Goal: Task Accomplishment & Management: Manage account settings

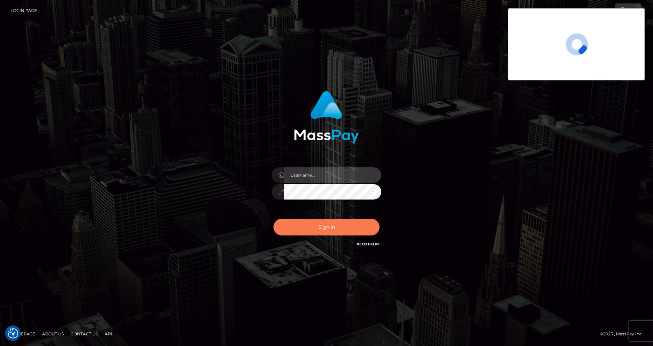
type input "cris.silversocial"
click at [301, 226] on button "Sign in" at bounding box center [326, 227] width 106 height 17
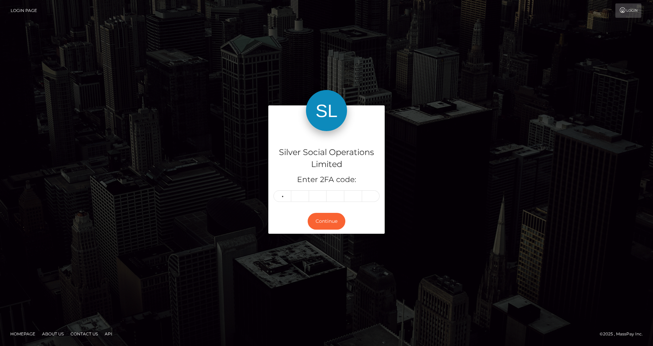
type input "4"
type input "0"
type input "4"
type input "0"
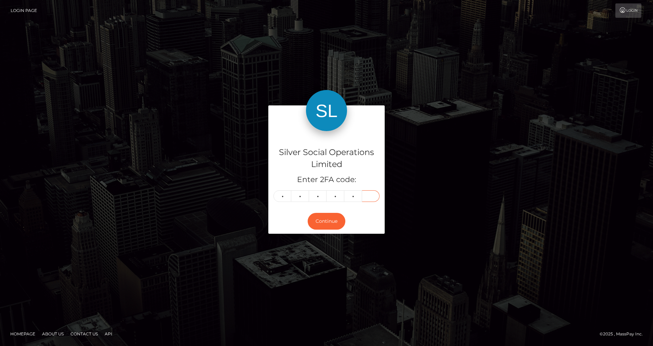
type input "4"
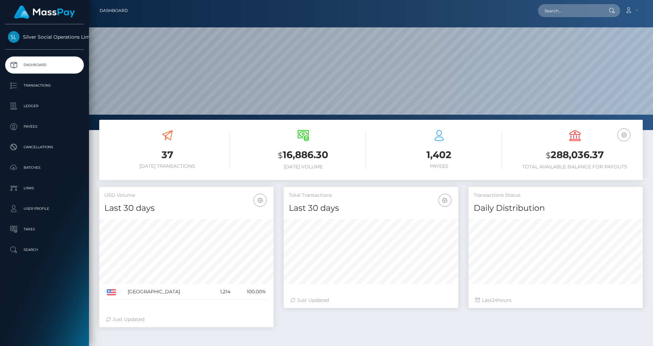
scroll to position [121, 175]
click at [43, 99] on link "Ledger" at bounding box center [44, 106] width 79 height 17
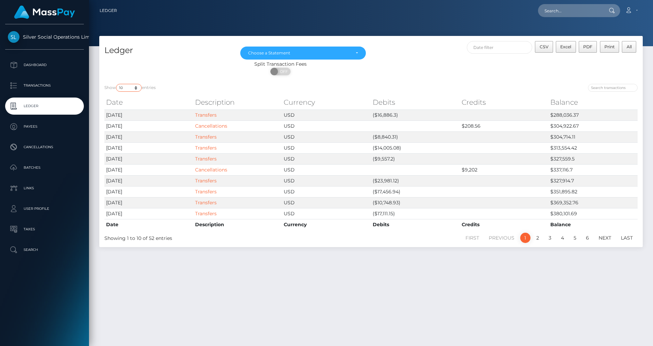
click at [138, 89] on select "10 25 50 100 250" at bounding box center [129, 88] width 26 height 8
select select "100"
click at [117, 84] on select "10 25 50 100 250" at bounding box center [129, 88] width 26 height 8
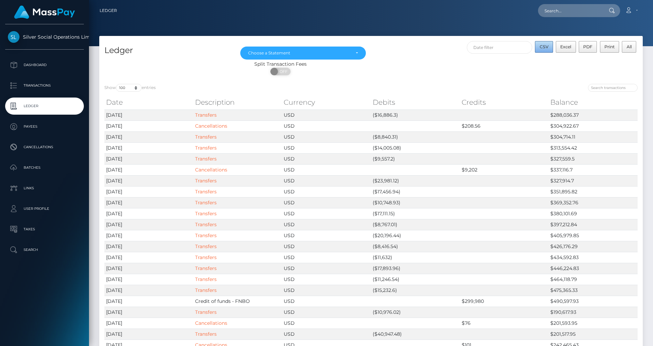
click at [545, 47] on span "CSV" at bounding box center [544, 46] width 9 height 5
click at [332, 56] on div "Choose a Statement" at bounding box center [303, 53] width 126 height 13
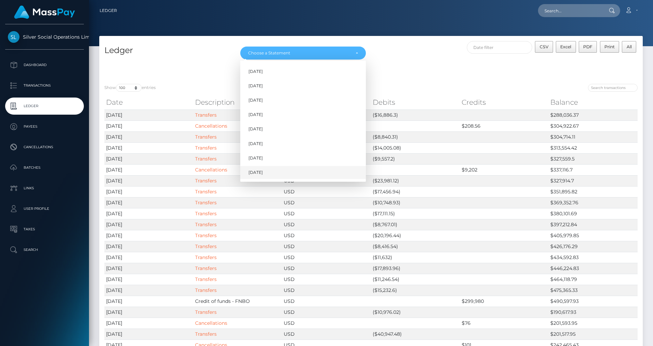
click at [256, 175] on span "Aug 2025" at bounding box center [255, 172] width 14 height 6
select select "Aug 2025"
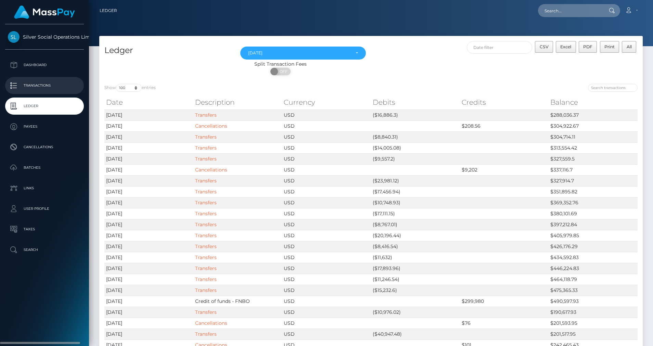
click at [27, 86] on p "Transactions" at bounding box center [44, 85] width 73 height 10
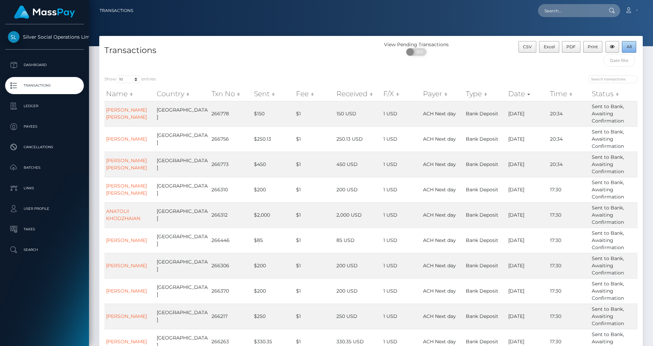
click at [630, 50] on button "All" at bounding box center [629, 47] width 14 height 12
